Goal: Information Seeking & Learning: Learn about a topic

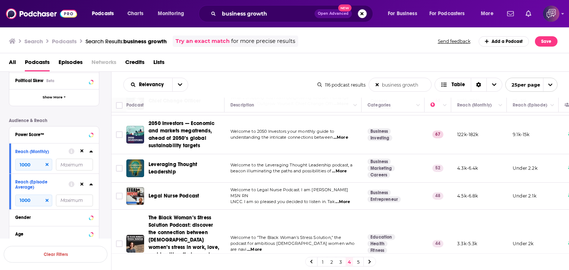
scroll to position [519, 0]
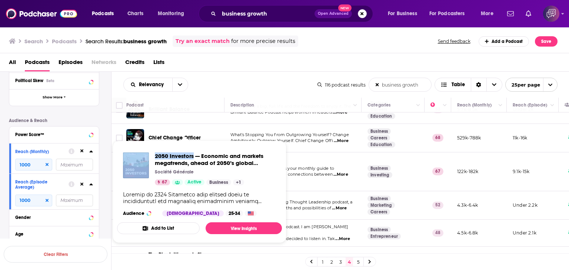
drag, startPoint x: 152, startPoint y: 148, endPoint x: 194, endPoint y: 150, distance: 42.6
click at [194, 150] on div "2050 Investors — Economic and markets megatrends, ahead of 2050’s global sustai…" at bounding box center [199, 185] width 165 height 76
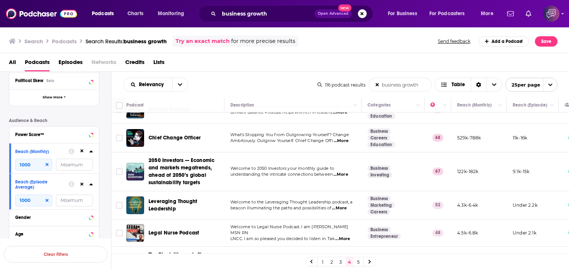
click at [153, 129] on div "Chief Change Officer" at bounding box center [187, 138] width 77 height 18
drag, startPoint x: 149, startPoint y: 122, endPoint x: 205, endPoint y: 124, distance: 55.6
click at [205, 129] on div "Chief Change Officer" at bounding box center [187, 138] width 77 height 18
copy span "Chief Change Officer"
drag, startPoint x: 148, startPoint y: 146, endPoint x: 182, endPoint y: 146, distance: 34.1
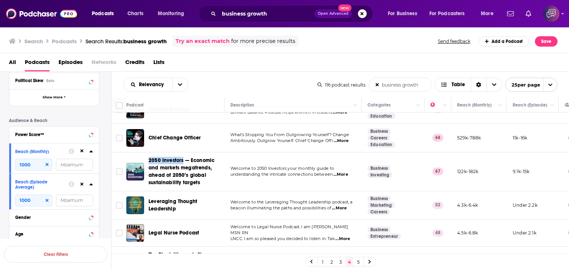
click at [182, 153] on td "2050 Investors — Economic and markets megatrends, ahead of 2050’s global sustai…" at bounding box center [175, 172] width 98 height 39
copy span "2050 Investors"
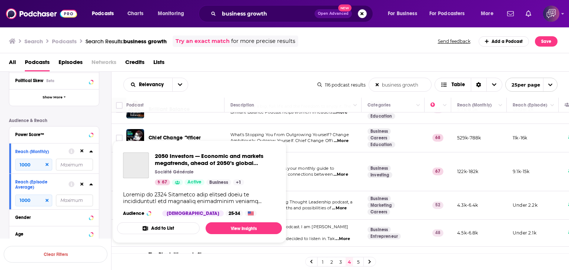
scroll to position [593, 0]
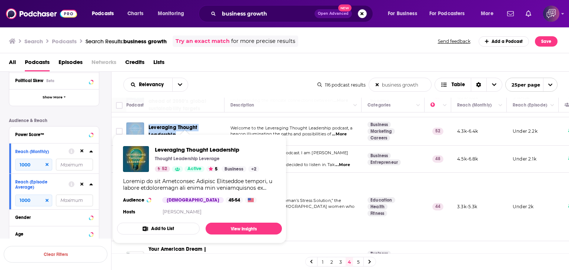
drag, startPoint x: 146, startPoint y: 115, endPoint x: 185, endPoint y: 126, distance: 40.8
click at [185, 126] on div "Leveraging Thought Leadership" at bounding box center [175, 132] width 99 height 18
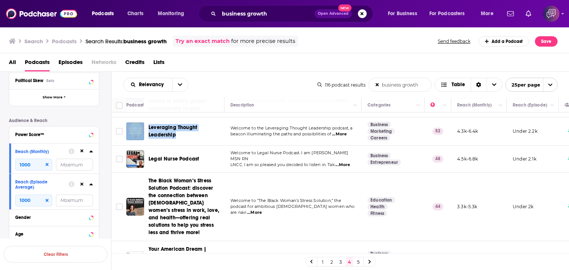
copy div "Leveraging Thought Leadership"
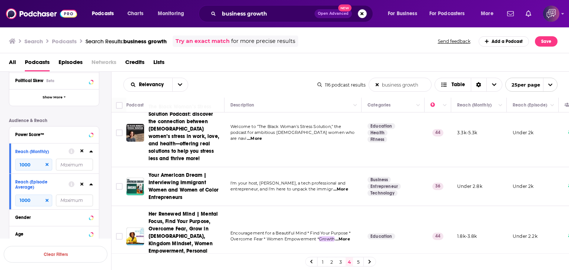
scroll to position [668, 0]
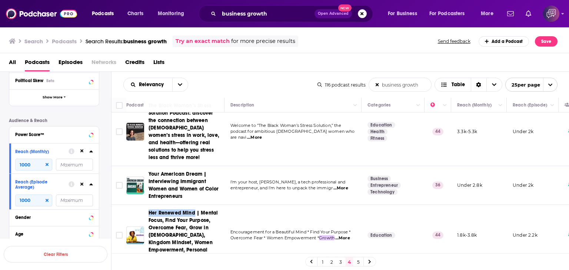
drag, startPoint x: 142, startPoint y: 190, endPoint x: 193, endPoint y: 189, distance: 50.4
click at [193, 205] on td "Her Renewed Mind | Mental Focus, Find Your Purpose, Overcome Fear, Grow in Jesu…" at bounding box center [175, 235] width 98 height 61
copy span "Her Renewed Mind"
click at [358, 263] on link "5" at bounding box center [358, 262] width 7 height 9
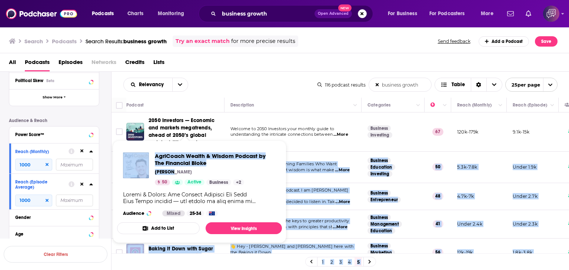
drag, startPoint x: 148, startPoint y: 157, endPoint x: 176, endPoint y: 170, distance: 30.7
click at [176, 170] on div "Podcasts Charts Monitoring business growth Open Advanced New For Business For P…" at bounding box center [284, 135] width 569 height 270
click at [160, 149] on div "AgriCoach Wealth & Wisdom Podcast by The Financial Bloke Ben Law 50 Active Busi…" at bounding box center [199, 185] width 165 height 76
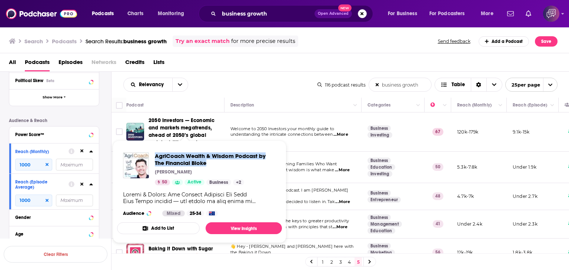
drag, startPoint x: 153, startPoint y: 152, endPoint x: 210, endPoint y: 165, distance: 59.0
click at [210, 165] on div "AgriCoach Wealth & Wisdom Podcast by The Financial Bloke Ben Law 50 Active Busi…" at bounding box center [199, 185] width 165 height 76
copy span "AgriCoach Wealth & Wisdom Podcast by The Financial Bloke"
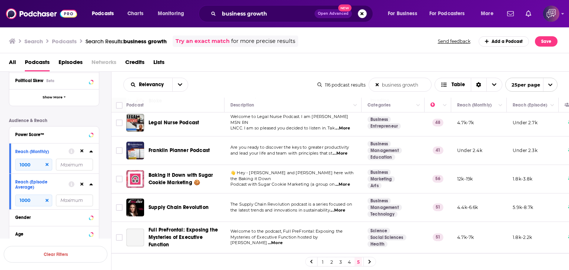
scroll to position [74, 0]
drag, startPoint x: 147, startPoint y: 139, endPoint x: 200, endPoint y: 138, distance: 53.0
click at [200, 138] on td "Franklin Planner Podcast" at bounding box center [175, 150] width 98 height 29
click at [149, 137] on td "Franklin Planner Podcast" at bounding box center [175, 150] width 98 height 29
drag, startPoint x: 151, startPoint y: 139, endPoint x: 215, endPoint y: 140, distance: 63.7
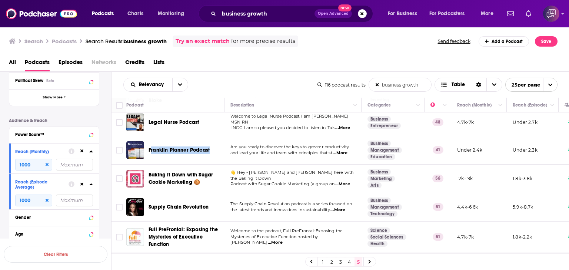
click at [215, 140] on td "Franklin Planner Podcast" at bounding box center [175, 150] width 98 height 29
click at [151, 139] on td "Franklin Planner Podcast" at bounding box center [175, 150] width 98 height 29
click at [148, 140] on td "Franklin Planner Podcast" at bounding box center [175, 150] width 98 height 29
drag, startPoint x: 148, startPoint y: 140, endPoint x: 209, endPoint y: 140, distance: 60.8
click at [209, 140] on td "Franklin Planner Podcast" at bounding box center [175, 150] width 98 height 29
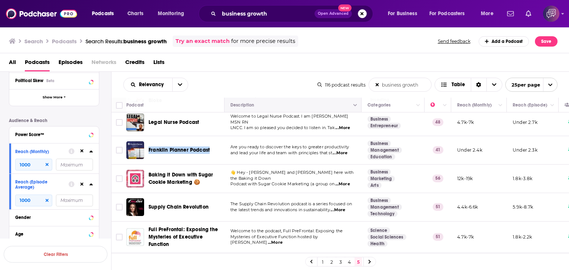
copy span "Franklin Planner Podcast"
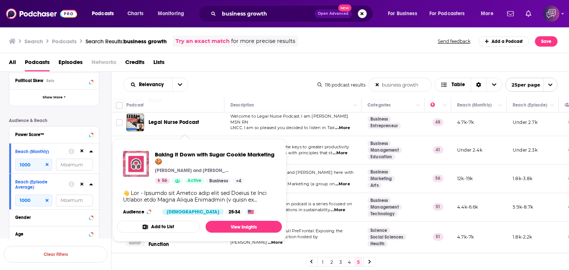
scroll to position [111, 0]
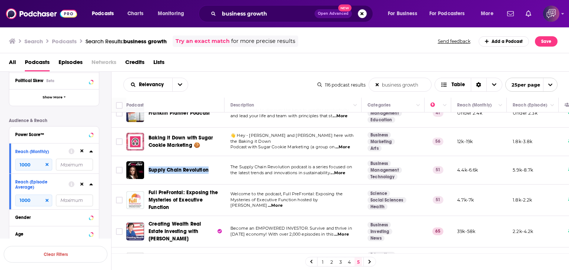
drag, startPoint x: 146, startPoint y: 162, endPoint x: 218, endPoint y: 164, distance: 71.5
click at [218, 164] on div "Supply Chain Revolution" at bounding box center [175, 171] width 99 height 18
copy span "Supply Chain Revolution"
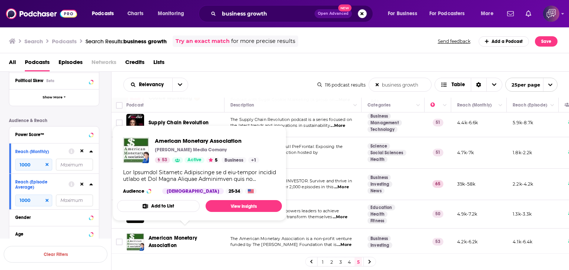
click at [147, 225] on span "American Monetary Association Hartman Media Comany 53 Active 5 Business + 1 Aud…" at bounding box center [200, 173] width 174 height 104
drag, startPoint x: 150, startPoint y: 227, endPoint x: 182, endPoint y: 240, distance: 35.4
click at [182, 240] on td "American Monetary Association" at bounding box center [175, 242] width 98 height 27
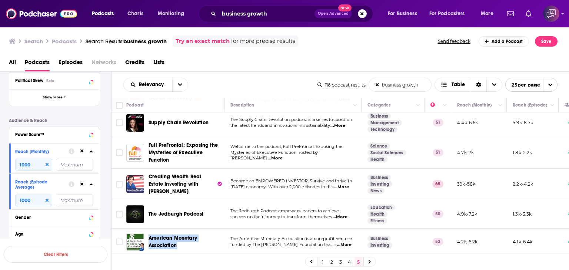
copy span "American Monetary Association"
click at [370, 260] on icon at bounding box center [369, 262] width 3 height 4
drag, startPoint x: 380, startPoint y: 86, endPoint x: 426, endPoint y: 86, distance: 45.6
click at [426, 86] on growth-list-search-input "business growth" at bounding box center [400, 84] width 62 height 13
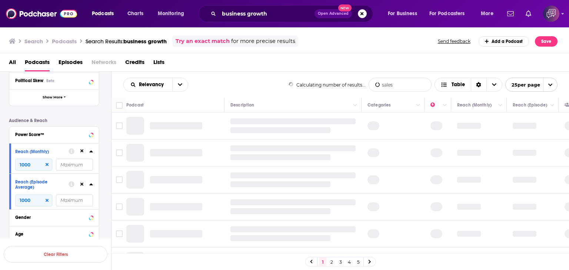
type growth-list-search-input "sales"
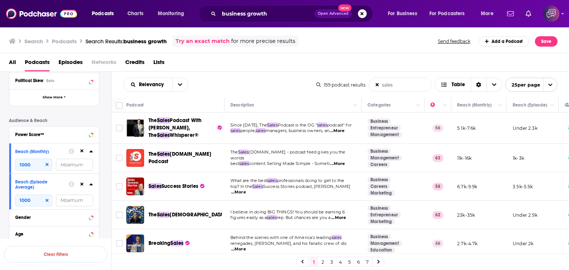
click at [146, 114] on td "The Sales Podcast With Wes Schaeffer, The Sales Whisperer®" at bounding box center [175, 128] width 98 height 31
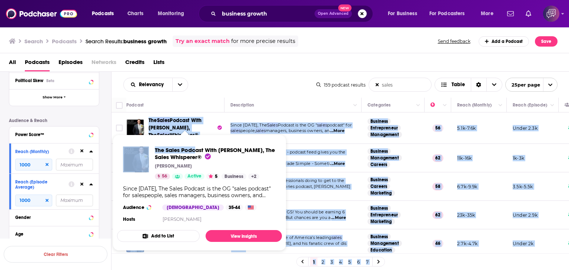
drag, startPoint x: 146, startPoint y: 117, endPoint x: 194, endPoint y: 135, distance: 50.9
click at [194, 135] on div "Podcasts Charts Monitoring business growth Open Advanced New For Business For P…" at bounding box center [284, 135] width 569 height 270
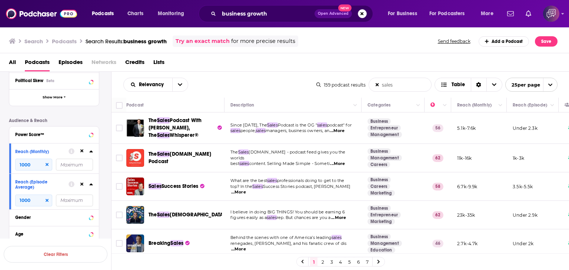
click at [345, 34] on div "Search Podcasts Search Results: business growth Try an exact match for more pre…" at bounding box center [284, 40] width 569 height 27
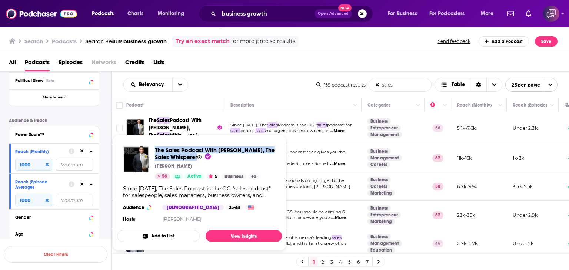
drag, startPoint x: 157, startPoint y: 145, endPoint x: 197, endPoint y: 162, distance: 43.5
click at [197, 162] on div "The Sales Podcast With Wes Schaeffer, The Sales Whisperer® Wes Schaeffer 56 Act…" at bounding box center [199, 186] width 165 height 90
copy span "The Sales Podcast With Wes Schaeffer, The Sales Whisperer"
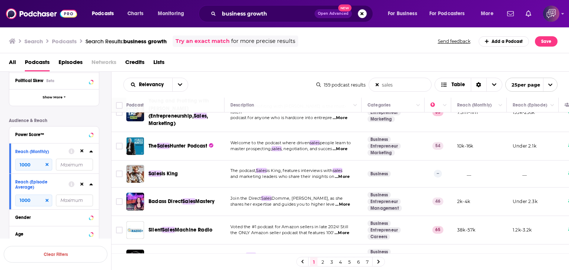
scroll to position [185, 0]
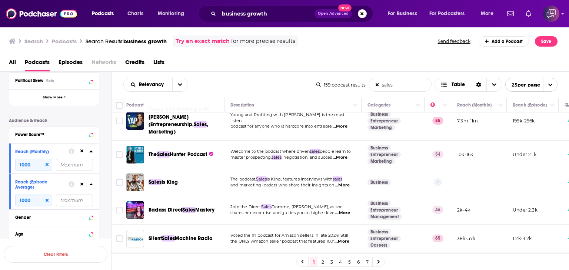
drag, startPoint x: 149, startPoint y: 193, endPoint x: 222, endPoint y: 200, distance: 74.1
click at [222, 202] on div "Badass Direct Sales Mastery" at bounding box center [175, 211] width 99 height 18
copy span "Badass Direct Sales Mastery"
drag, startPoint x: 323, startPoint y: 263, endPoint x: 382, endPoint y: 252, distance: 60.7
click at [322, 263] on link "2" at bounding box center [322, 262] width 7 height 9
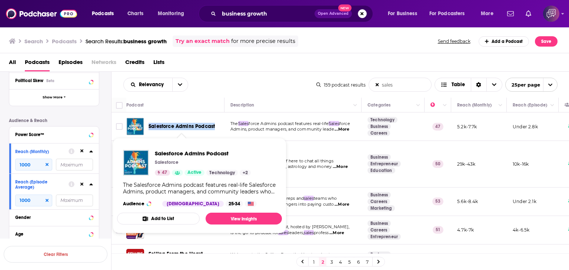
drag, startPoint x: 148, startPoint y: 119, endPoint x: 216, endPoint y: 123, distance: 67.6
click at [216, 123] on div "Sales force Admins Podcast" at bounding box center [187, 127] width 77 height 18
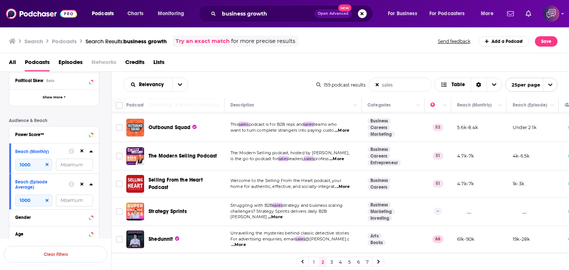
scroll to position [37, 0]
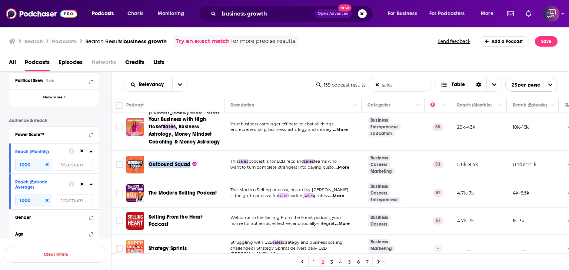
drag, startPoint x: 149, startPoint y: 155, endPoint x: 190, endPoint y: 157, distance: 41.2
click at [190, 157] on div "Outbound Squad" at bounding box center [187, 165] width 77 height 18
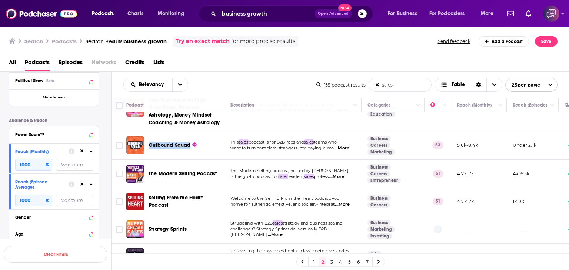
scroll to position [74, 0]
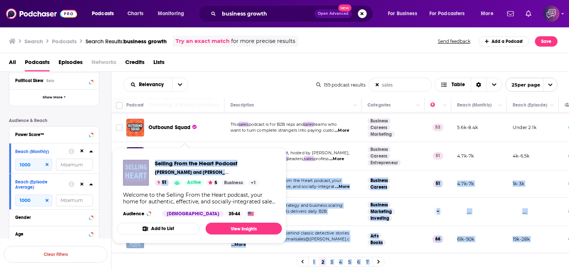
drag, startPoint x: 149, startPoint y: 174, endPoint x: 181, endPoint y: 184, distance: 33.9
click at [182, 185] on div "Podcasts Charts Monitoring business growth Open Advanced New For Business For P…" at bounding box center [284, 135] width 569 height 270
click at [161, 154] on div "Selling From the Heart Podcast Larry Levine and Darrell Amy 51 Active 5 Busines…" at bounding box center [199, 188] width 165 height 69
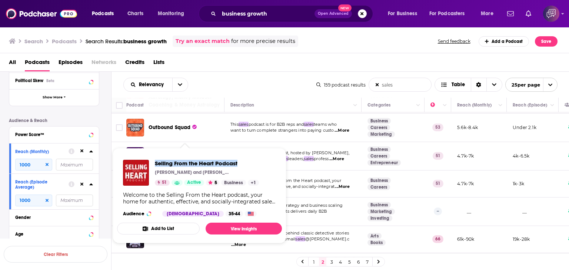
drag, startPoint x: 153, startPoint y: 156, endPoint x: 252, endPoint y: 159, distance: 98.6
click at [252, 159] on div "Selling From the Heart Podcast Larry Levine and Darrell Amy 51 Active 5 Busines…" at bounding box center [199, 188] width 165 height 69
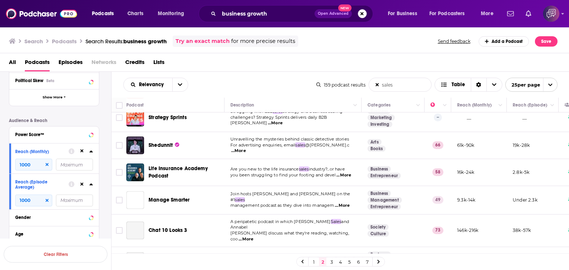
scroll to position [185, 0]
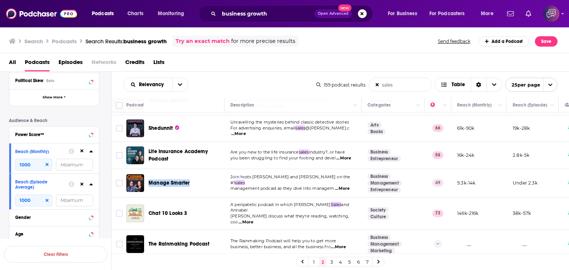
drag, startPoint x: 150, startPoint y: 177, endPoint x: 202, endPoint y: 178, distance: 52.3
click at [202, 178] on div "Manage Smarter" at bounding box center [187, 183] width 77 height 18
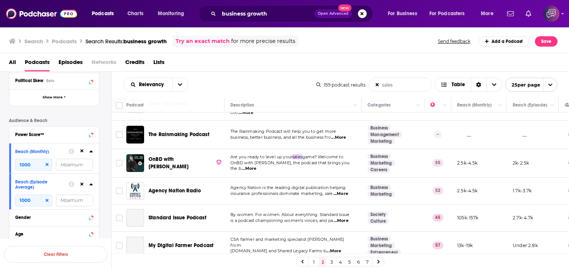
scroll to position [296, 0]
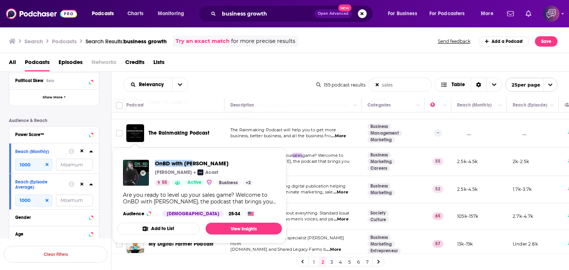
drag, startPoint x: 155, startPoint y: 154, endPoint x: 194, endPoint y: 156, distance: 38.6
click at [194, 156] on div "OnBD with ALF Rob Jones Acast 55 Active Business + 2 Are you ready to level up …" at bounding box center [199, 188] width 165 height 69
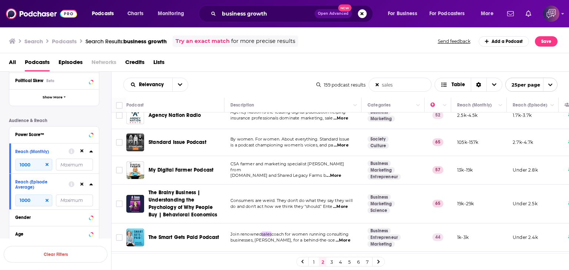
scroll to position [408, 0]
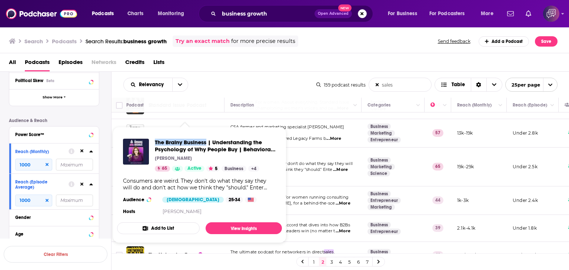
drag, startPoint x: 153, startPoint y: 137, endPoint x: 207, endPoint y: 137, distance: 54.1
click at [207, 137] on div "The Brainy Business | Understanding the Psychology of Why People Buy | Behavior…" at bounding box center [199, 178] width 165 height 90
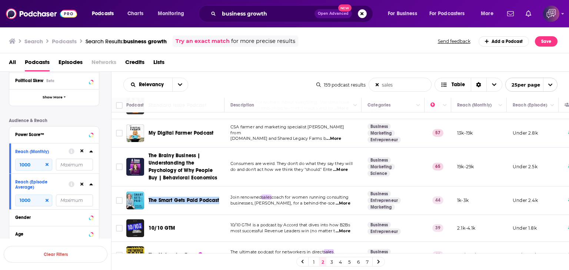
drag, startPoint x: 148, startPoint y: 186, endPoint x: 220, endPoint y: 185, distance: 71.5
click at [220, 192] on div "The Smart Gets Paid Podcast" at bounding box center [175, 201] width 99 height 18
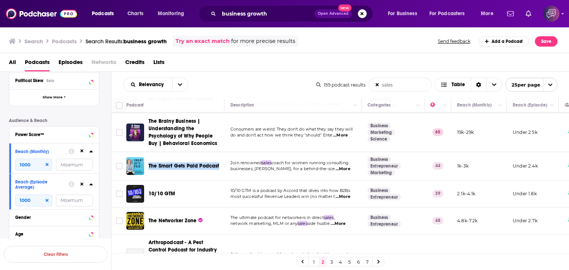
scroll to position [482, 0]
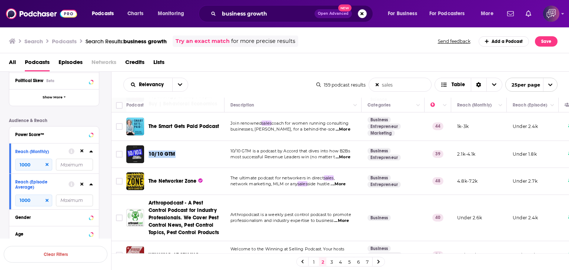
drag, startPoint x: 148, startPoint y: 139, endPoint x: 185, endPoint y: 140, distance: 37.1
click at [185, 146] on div "10/10 GTM" at bounding box center [175, 155] width 99 height 18
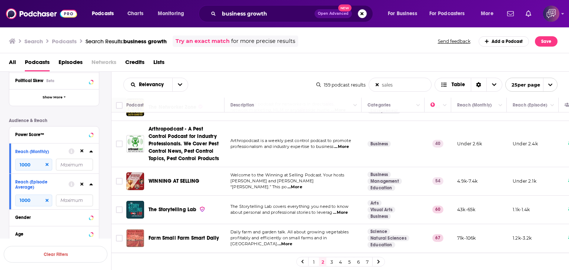
scroll to position [593, 0]
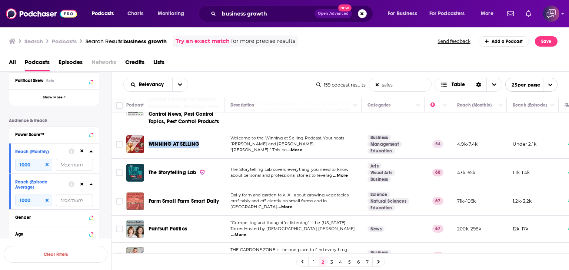
drag, startPoint x: 149, startPoint y: 129, endPoint x: 199, endPoint y: 128, distance: 50.4
click at [199, 136] on div "WINNING AT SELLING" at bounding box center [187, 145] width 77 height 18
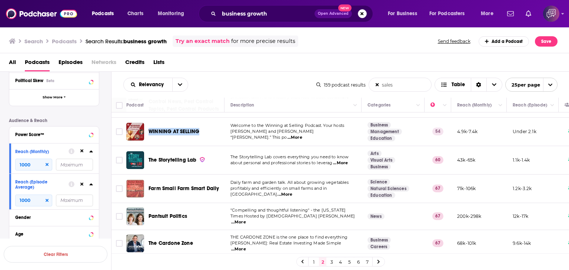
click at [333, 264] on link "3" at bounding box center [331, 262] width 7 height 9
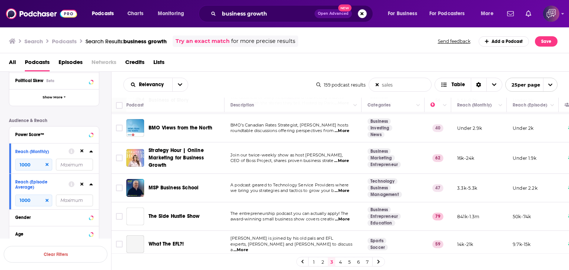
scroll to position [185, 0]
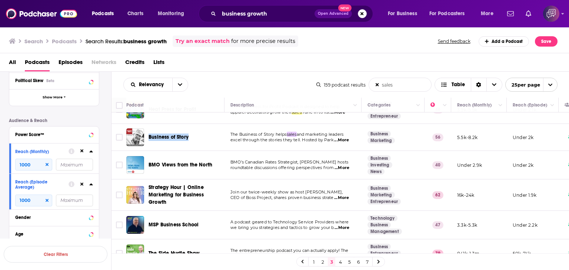
drag, startPoint x: 148, startPoint y: 131, endPoint x: 194, endPoint y: 134, distance: 46.0
click at [194, 134] on div "Business of Story" at bounding box center [187, 138] width 77 height 18
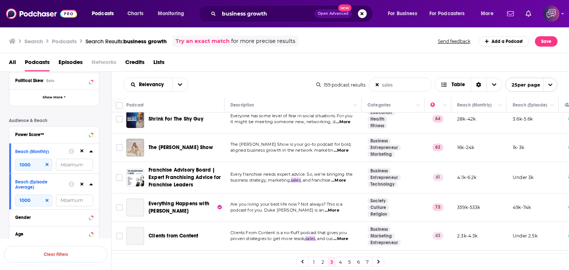
scroll to position [519, 0]
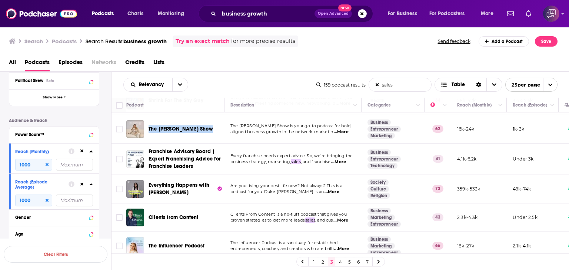
drag, startPoint x: 147, startPoint y: 120, endPoint x: 207, endPoint y: 119, distance: 60.0
click at [207, 120] on div "The Melanie Mitro Show" at bounding box center [175, 129] width 99 height 18
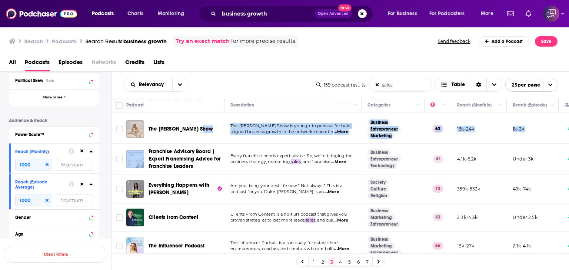
drag, startPoint x: 148, startPoint y: 144, endPoint x: 196, endPoint y: 141, distance: 48.2
click at [147, 144] on td "Franchise Advisory Board | Expert Franchising Advice for Franchise Leaders" at bounding box center [175, 159] width 98 height 31
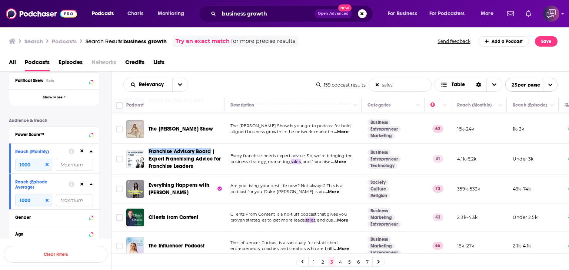
drag, startPoint x: 147, startPoint y: 146, endPoint x: 210, endPoint y: 146, distance: 62.6
click at [210, 146] on td "Franchise Advisory Board | Expert Franchising Advice for Franchise Leaders" at bounding box center [175, 159] width 98 height 31
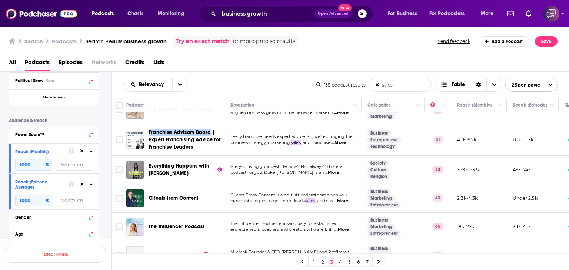
scroll to position [556, 0]
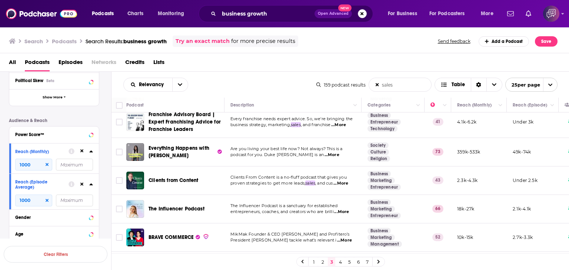
click at [149, 172] on div "Clients from Content" at bounding box center [187, 181] width 77 height 18
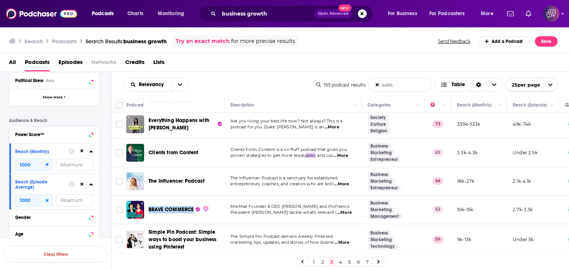
drag, startPoint x: 148, startPoint y: 197, endPoint x: 194, endPoint y: 196, distance: 45.9
click at [194, 201] on div "BRAVE COMMERCE" at bounding box center [187, 210] width 77 height 18
click at [340, 260] on link "4" at bounding box center [340, 262] width 7 height 9
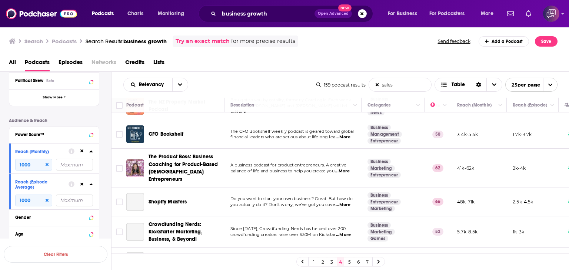
scroll to position [111, 0]
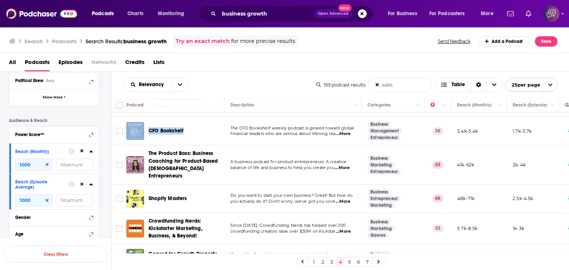
drag, startPoint x: 151, startPoint y: 122, endPoint x: 189, endPoint y: 123, distance: 37.4
click at [189, 123] on div "CFO Bookshelf" at bounding box center [175, 131] width 99 height 18
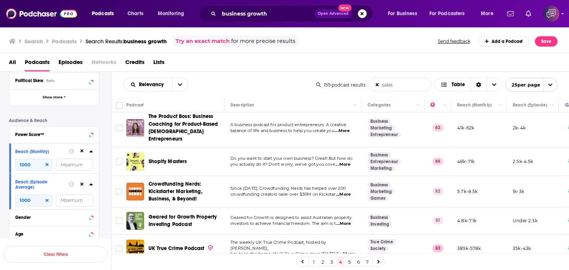
scroll to position [185, 0]
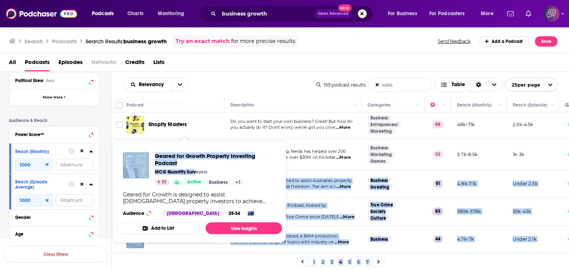
drag, startPoint x: 147, startPoint y: 164, endPoint x: 196, endPoint y: 176, distance: 51.0
click at [196, 176] on div "Podcasts Charts Monitoring business growth Open Advanced New For Business For P…" at bounding box center [284, 135] width 569 height 270
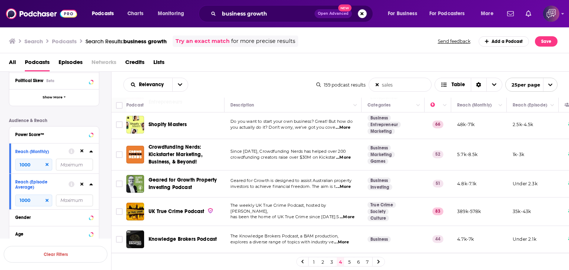
click at [243, 66] on div "All Podcasts Episodes Networks Credits Lists" at bounding box center [286, 63] width 555 height 15
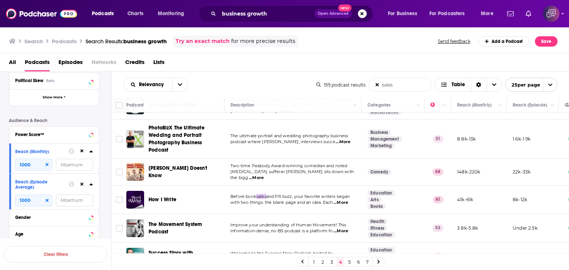
scroll to position [598, 0]
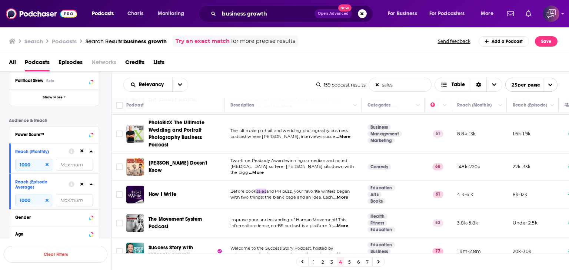
click at [348, 262] on link "5" at bounding box center [349, 262] width 7 height 9
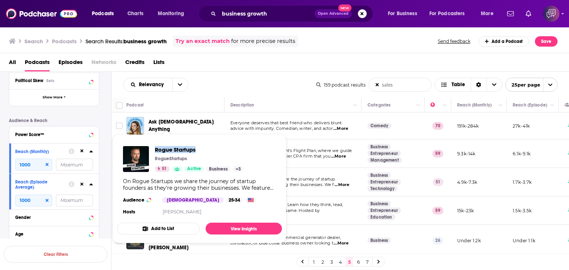
drag, startPoint x: 154, startPoint y: 142, endPoint x: 203, endPoint y: 144, distance: 49.0
click at [203, 144] on div "Rogue Startups RogueStartups 51 Active Business + 3 On Rogue Startups we share …" at bounding box center [199, 181] width 165 height 83
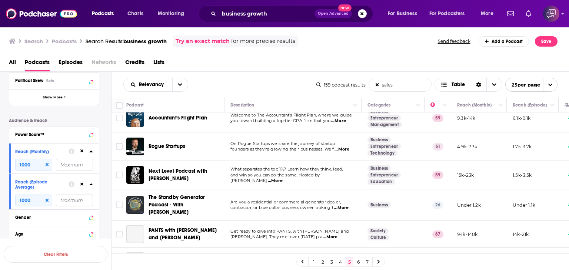
scroll to position [37, 0]
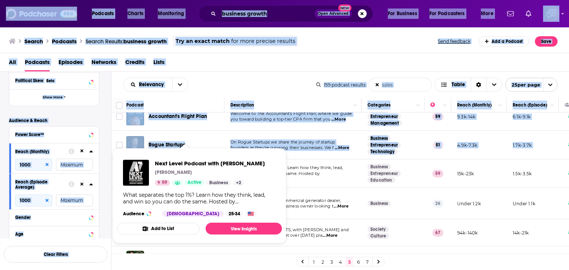
drag, startPoint x: 147, startPoint y: 162, endPoint x: 183, endPoint y: 171, distance: 37.0
click at [183, 171] on div "Podcasts Charts Monitoring business growth Open Advanced New For Business For P…" at bounding box center [284, 135] width 569 height 270
click at [156, 157] on div "Next Level Podcast with Jeremy Miner Jeremy Miner 59 Active Business + 2 What s…" at bounding box center [199, 188] width 165 height 69
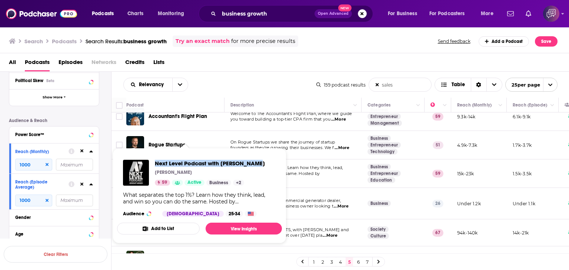
drag, startPoint x: 156, startPoint y: 157, endPoint x: 271, endPoint y: 167, distance: 114.9
click at [271, 167] on div "Next Level Podcast with Jeremy Miner Jeremy Miner 59 Active Business + 2 What s…" at bounding box center [199, 188] width 165 height 69
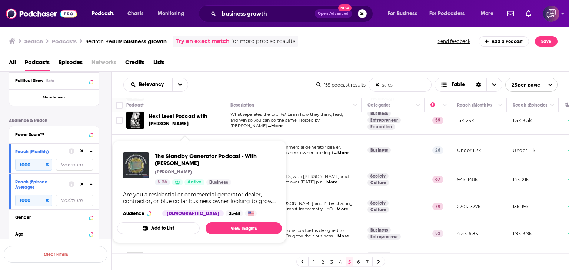
scroll to position [111, 0]
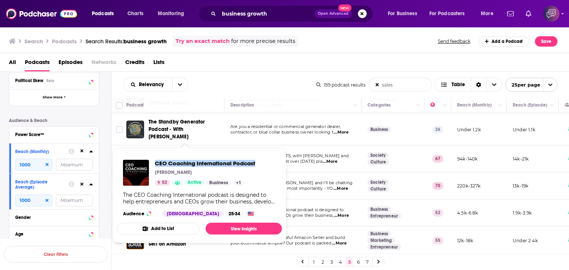
drag, startPoint x: 153, startPoint y: 158, endPoint x: 257, endPoint y: 165, distance: 104.4
click at [257, 165] on div "CEO Coaching International Podcast Mark Moses 52 Active Business + 1 The CEO Co…" at bounding box center [199, 188] width 165 height 69
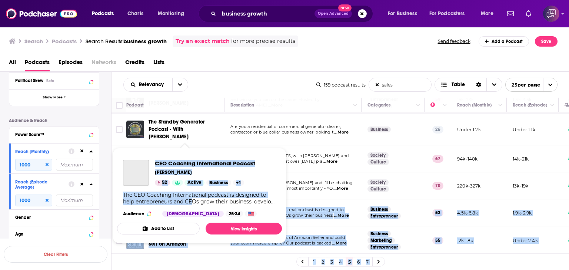
drag, startPoint x: 151, startPoint y: 198, endPoint x: 192, endPoint y: 204, distance: 41.5
click at [193, 205] on div "Podcasts Charts Monitoring business growth Open Advanced New For Business For P…" at bounding box center [284, 135] width 569 height 270
click at [157, 155] on div "CEO Coaching International Podcast Mark Moses 52 Active Business + 1 The CEO Co…" at bounding box center [199, 188] width 165 height 69
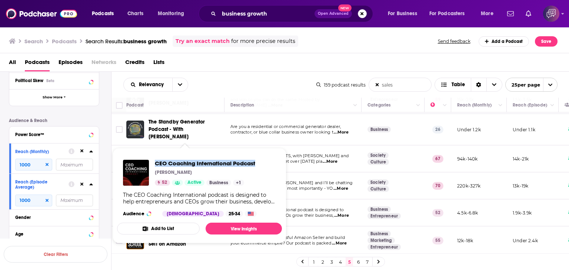
drag, startPoint x: 153, startPoint y: 156, endPoint x: 256, endPoint y: 162, distance: 103.5
click at [256, 162] on div "CEO Coaching International Podcast Mark Moses 52 Active Business + 1 The CEO Co…" at bounding box center [199, 188] width 165 height 69
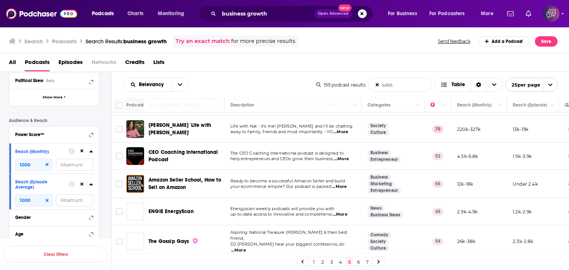
scroll to position [185, 0]
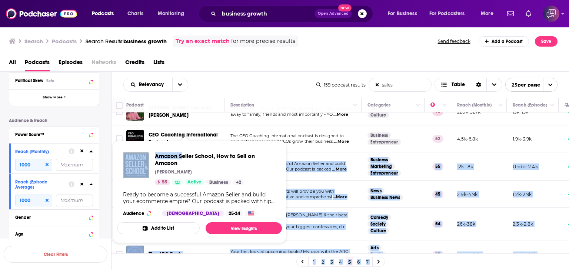
drag, startPoint x: 148, startPoint y: 152, endPoint x: 183, endPoint y: 157, distance: 35.0
click at [183, 157] on div "Podcasts Charts Monitoring business growth Open Advanced New For Business For P…" at bounding box center [284, 135] width 569 height 270
click at [163, 147] on div "Amazon Seller School, How to Sell on Amazon Todd Welch 55 Active Business + 2 R…" at bounding box center [199, 185] width 165 height 76
click at [158, 147] on div "Amazon Seller School, How to Sell on Amazon Todd Welch 55 Active Business + 2 R…" at bounding box center [199, 185] width 165 height 76
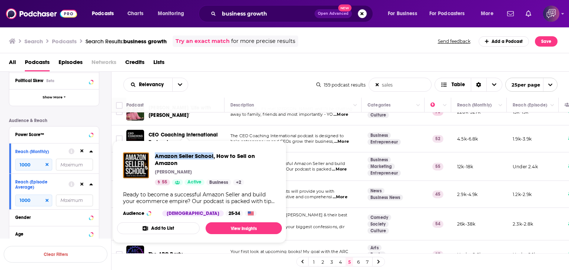
drag, startPoint x: 162, startPoint y: 150, endPoint x: 213, endPoint y: 152, distance: 51.5
click at [213, 152] on div "Amazon Seller School, How to Sell on Amazon Todd Welch 55 Active Business + 2 R…" at bounding box center [199, 185] width 165 height 76
click at [207, 64] on div "All Podcasts Episodes Networks Credits Lists" at bounding box center [286, 63] width 555 height 15
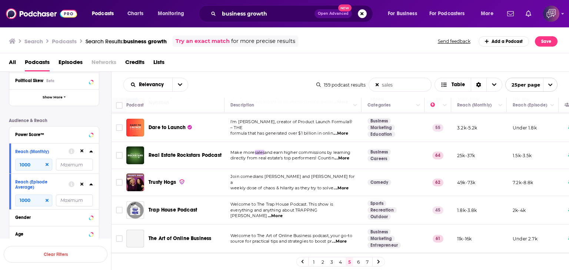
scroll to position [519, 0]
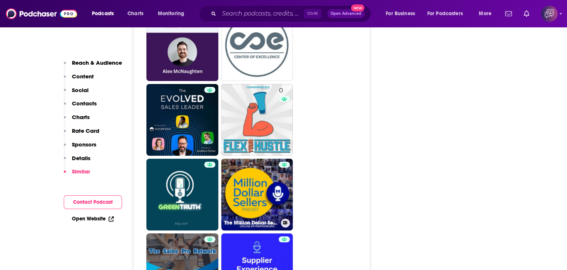
scroll to position [1445, 0]
